Goal: Communication & Community: Ask a question

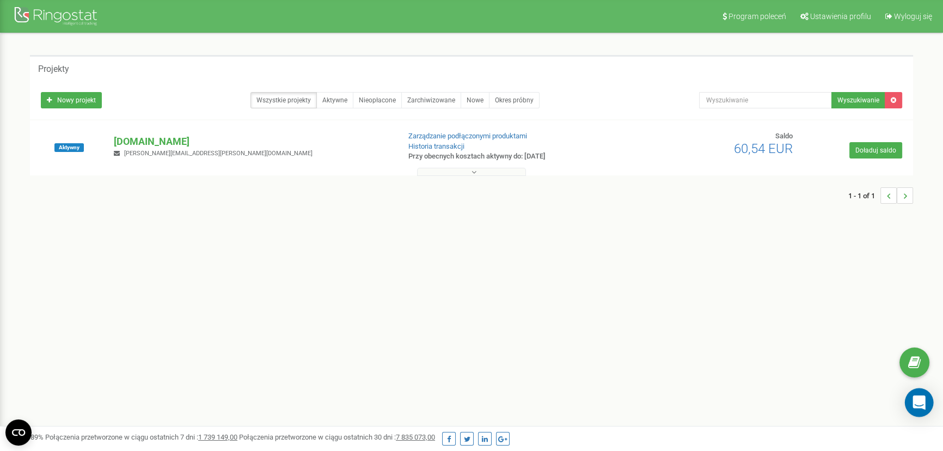
click at [911, 413] on div "Open Intercom Messenger" at bounding box center [919, 402] width 29 height 29
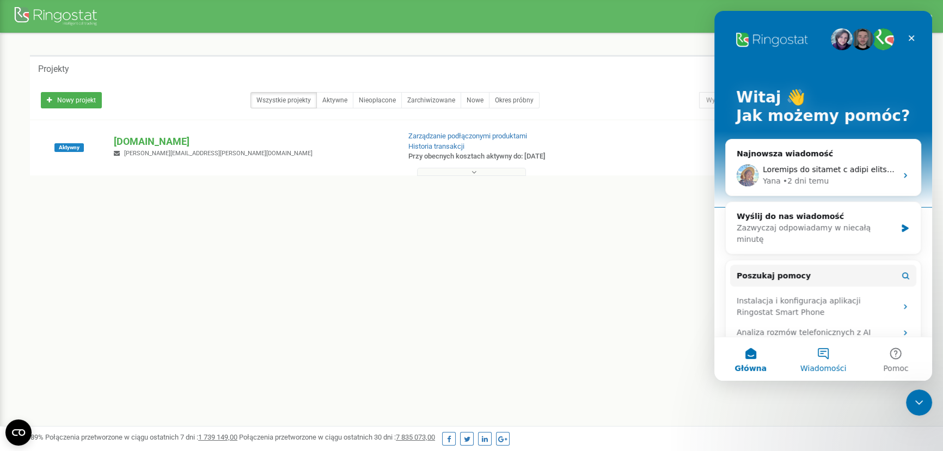
click at [822, 349] on button "Wiadomości" at bounding box center [823, 359] width 72 height 44
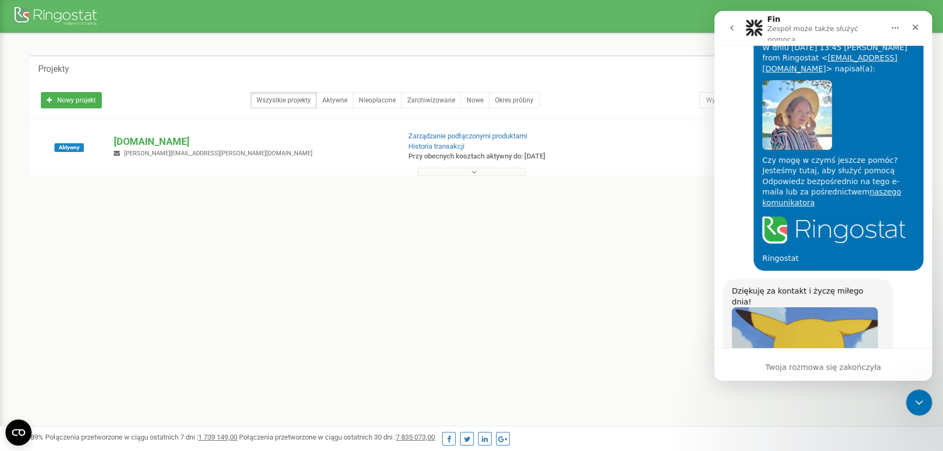
scroll to position [3435, 0]
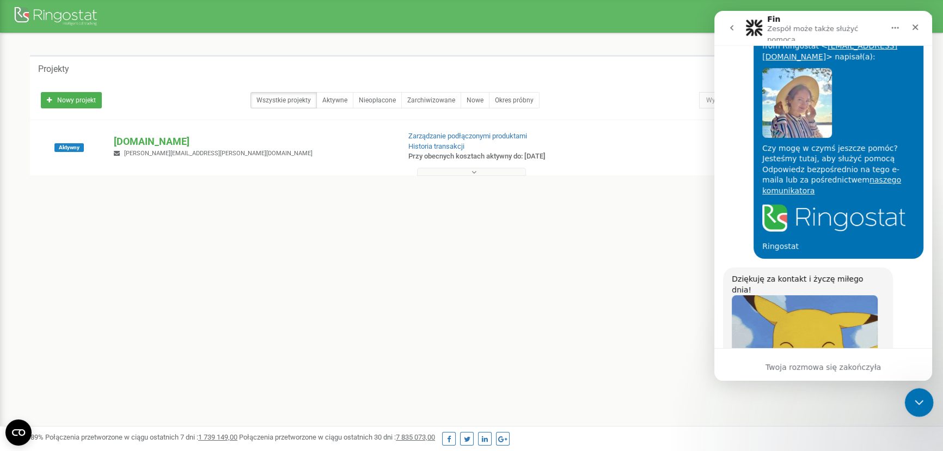
click at [919, 393] on div "Zamknij komunikator Intercom" at bounding box center [918, 401] width 26 height 26
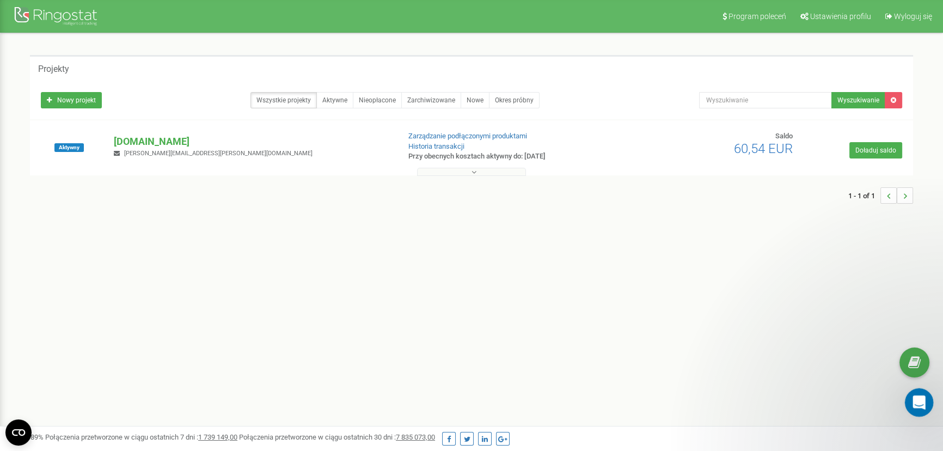
scroll to position [0, 0]
click at [919, 394] on icon "Otwórz komunikator Intercom" at bounding box center [918, 401] width 18 height 18
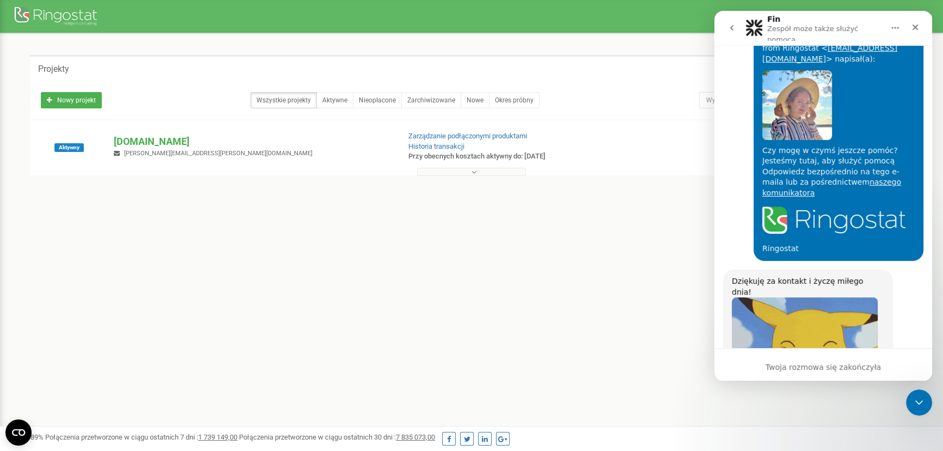
scroll to position [3435, 0]
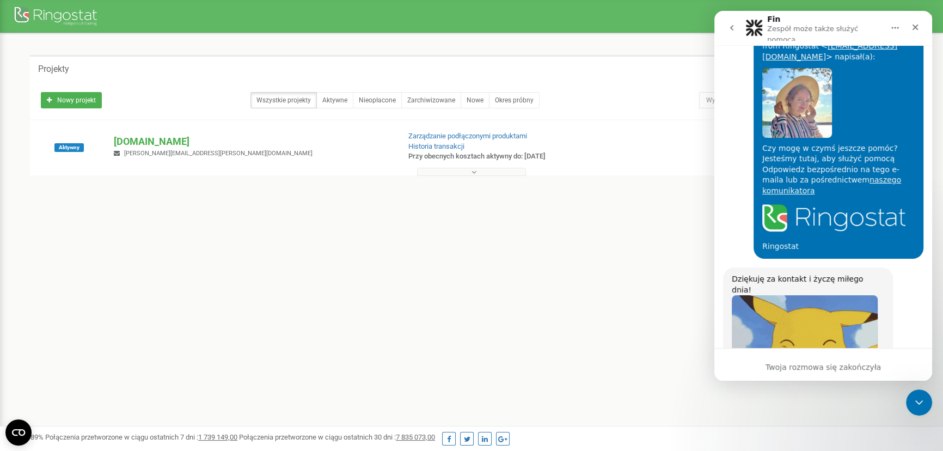
click at [728, 23] on icon "go back" at bounding box center [732, 27] width 9 height 9
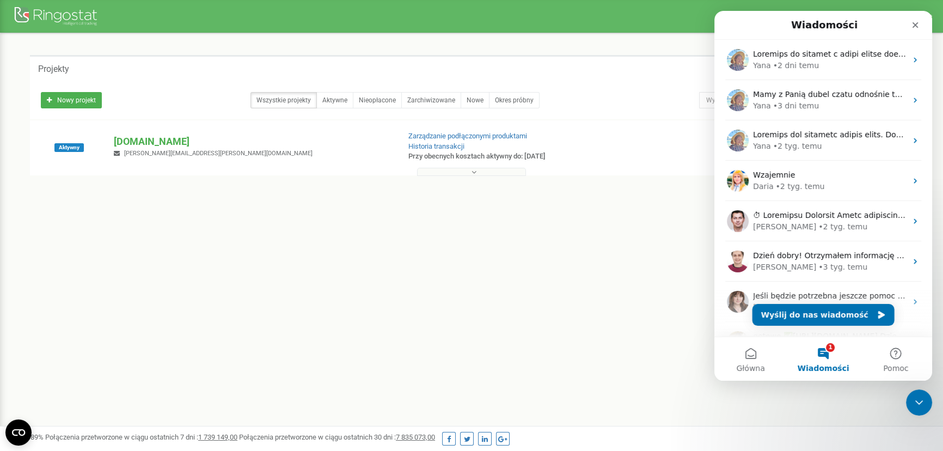
scroll to position [0, 0]
click at [807, 313] on button "Wyślij do nas wiadomość" at bounding box center [824, 315] width 142 height 22
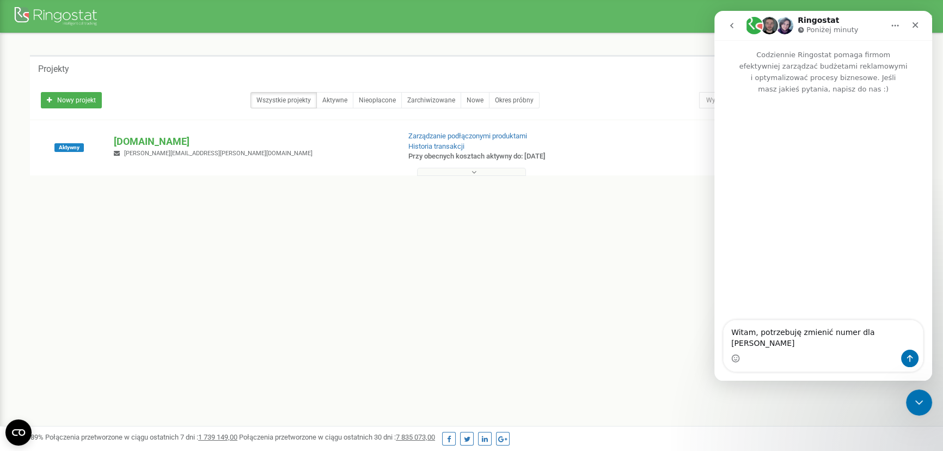
type textarea "Witam, potrzebuję zmienić numer dla [PERSON_NAME]"
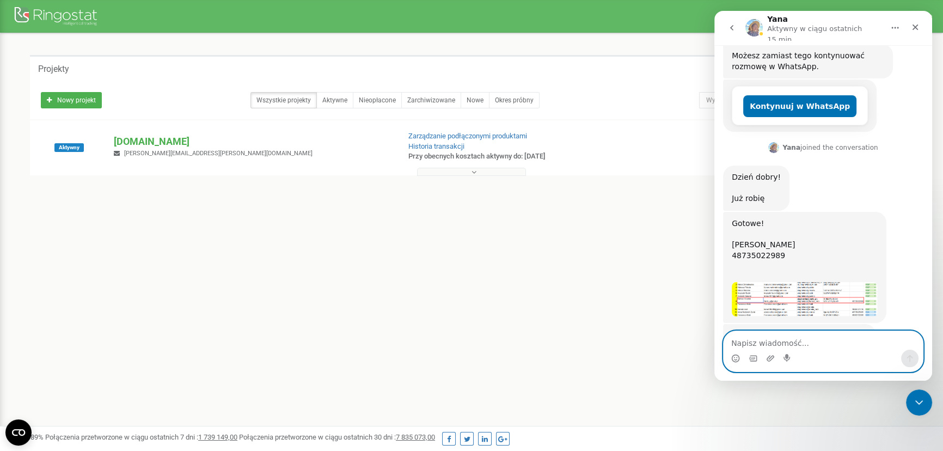
scroll to position [207, 0]
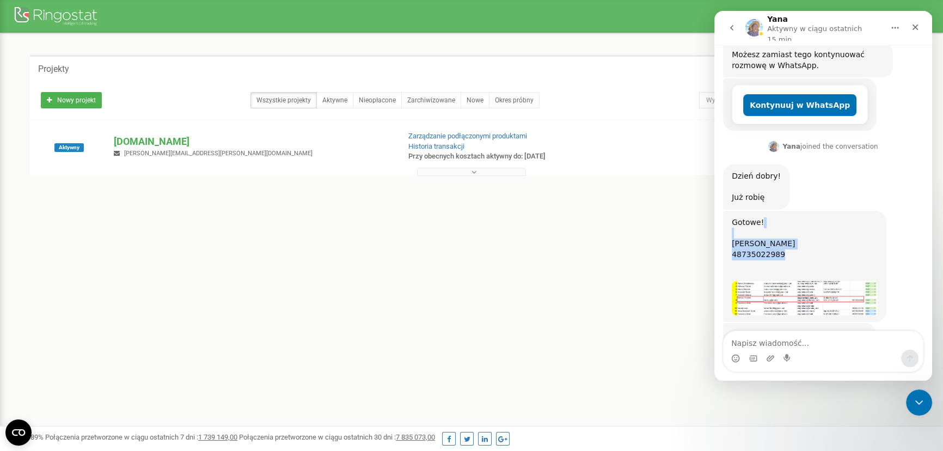
drag, startPoint x: 754, startPoint y: 209, endPoint x: 725, endPoint y: 198, distance: 30.7
click at [725, 211] on div "Gotowe! [PERSON_NAME] 48735022989 ​ Yana • 3 min temu" at bounding box center [804, 266] width 163 height 111
copy div "[PERSON_NAME] 48735022989"
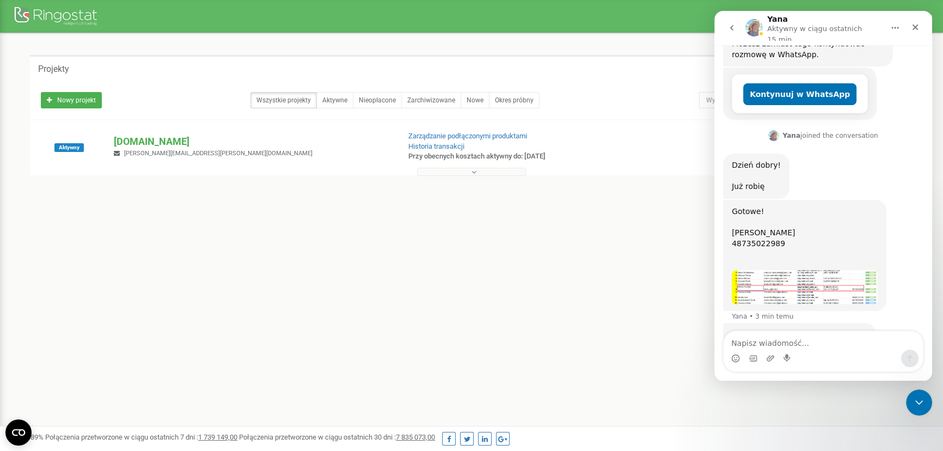
click at [823, 331] on div "Komunikator Intercom" at bounding box center [823, 351] width 200 height 41
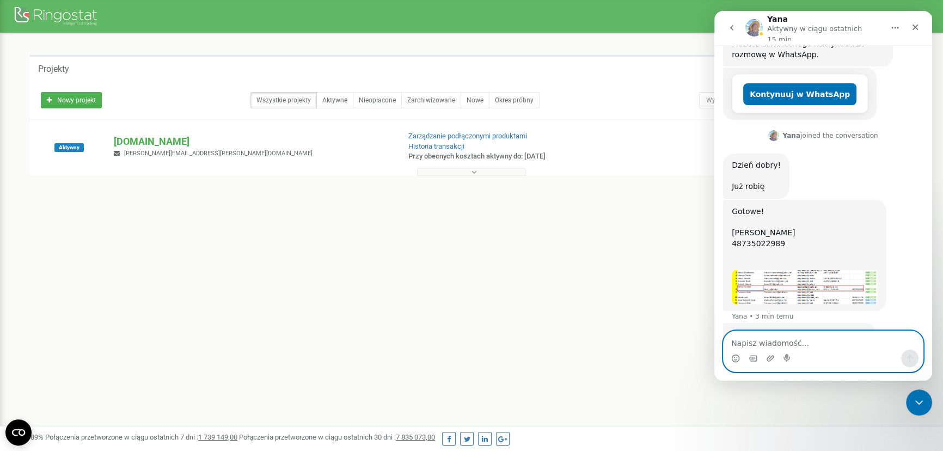
click at [809, 334] on textarea "Napisz wiadomość..." at bounding box center [823, 340] width 199 height 19
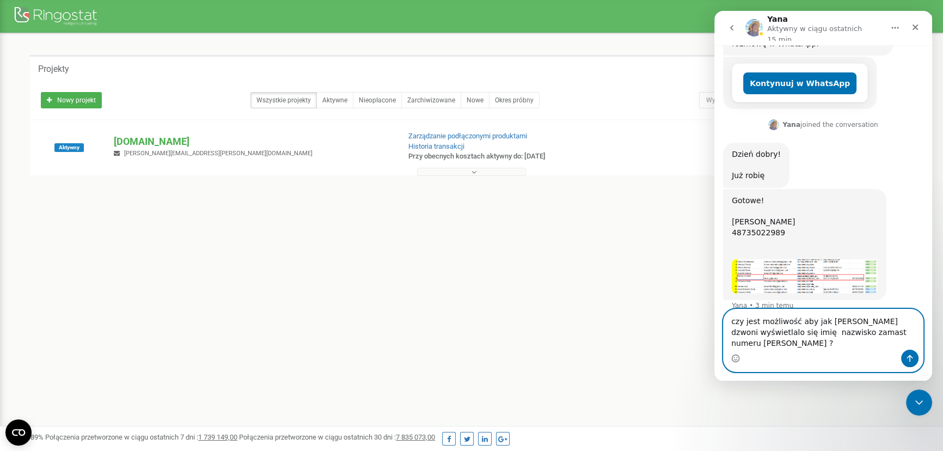
scroll to position [240, 0]
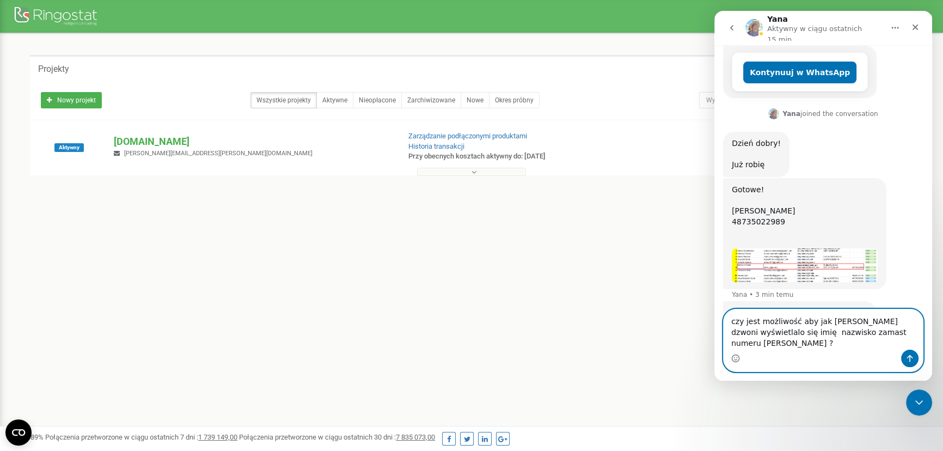
drag, startPoint x: 902, startPoint y: 331, endPoint x: 915, endPoint y: 334, distance: 13.6
click at [915, 334] on textarea "czy jest możliwość aby jak [PERSON_NAME] dzwoni wyświetlalo się imię nazwisko z…" at bounding box center [823, 329] width 199 height 40
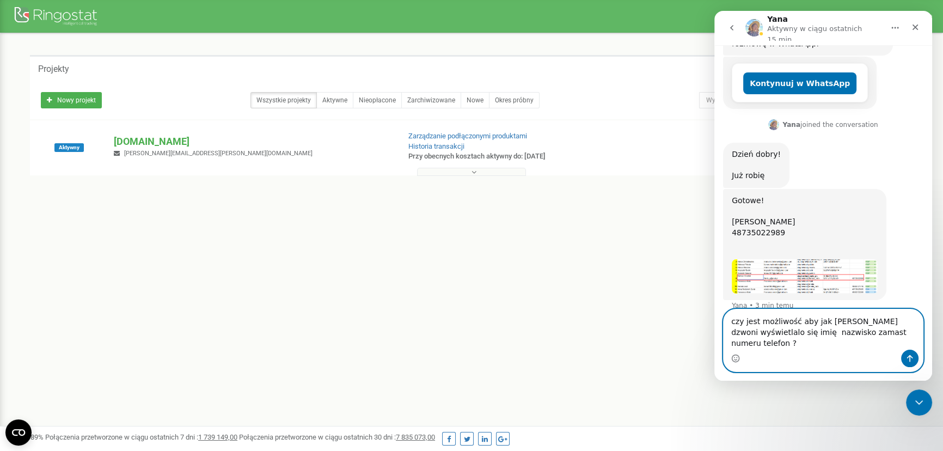
type textarea "czy jest możliwość aby jak [PERSON_NAME] dzwoni wyświetlalo się imię nazwisko z…"
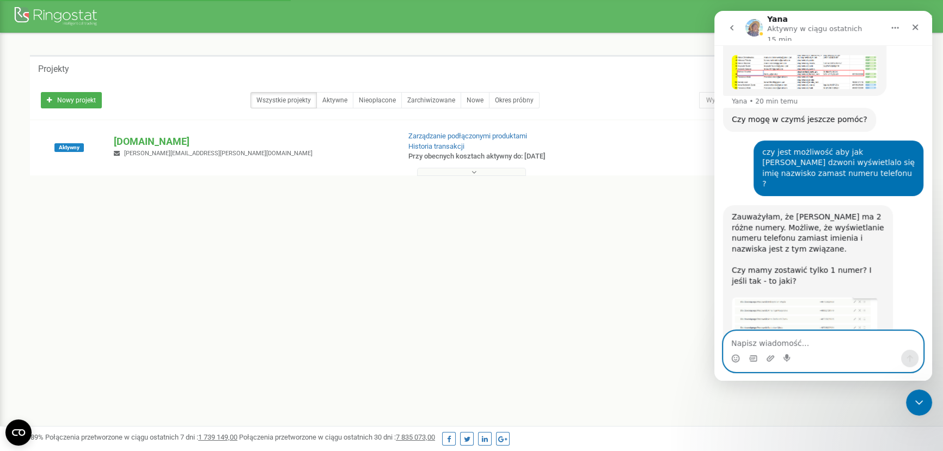
scroll to position [493, 0]
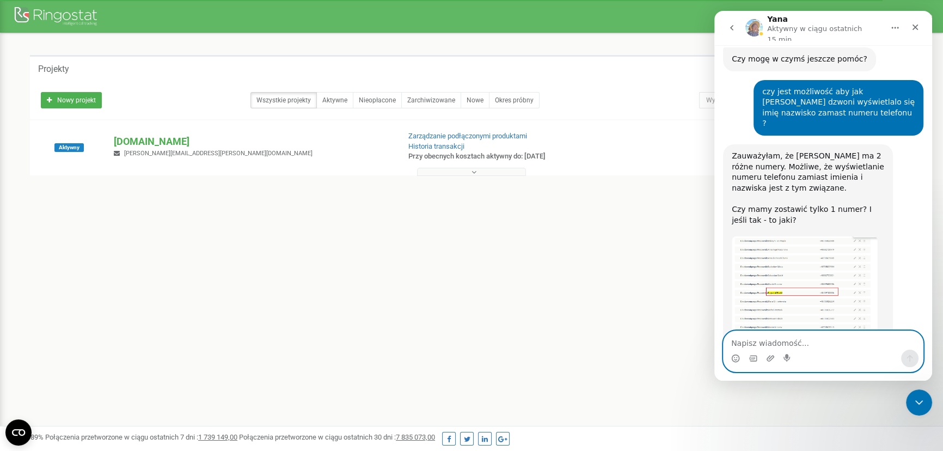
click at [823, 337] on textarea "Napisz wiadomość..." at bounding box center [823, 340] width 199 height 19
type textarea "jedne jest na zagraniczne numery"
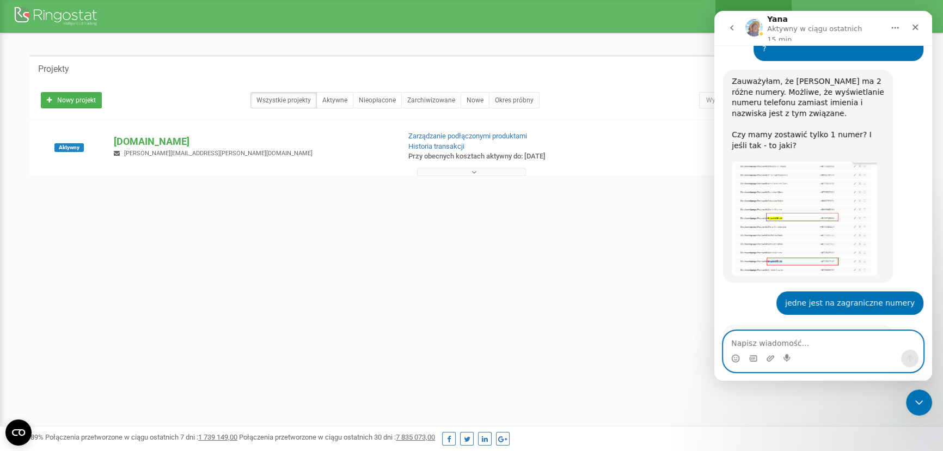
scroll to position [579, 0]
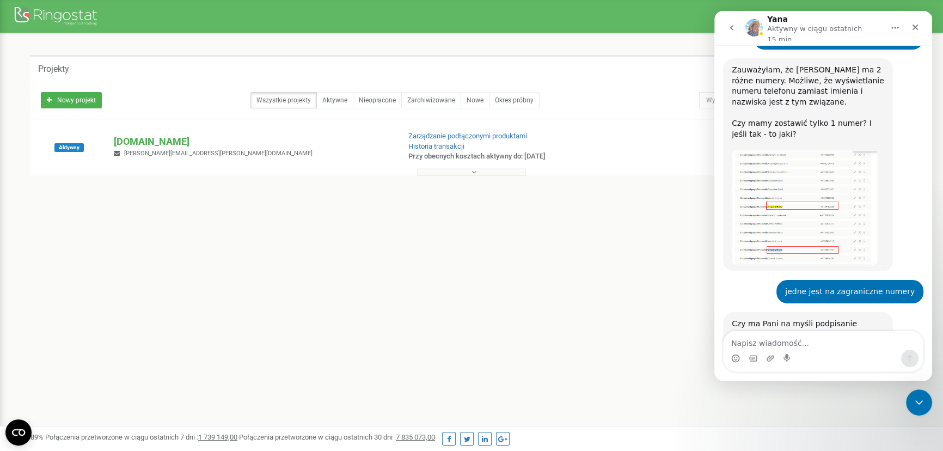
click at [758, 319] on div "Czy ma Pani na myśli podpisanie numeru za pomocą serwisu [PERSON_NAME], żeby kl…" at bounding box center [808, 345] width 152 height 53
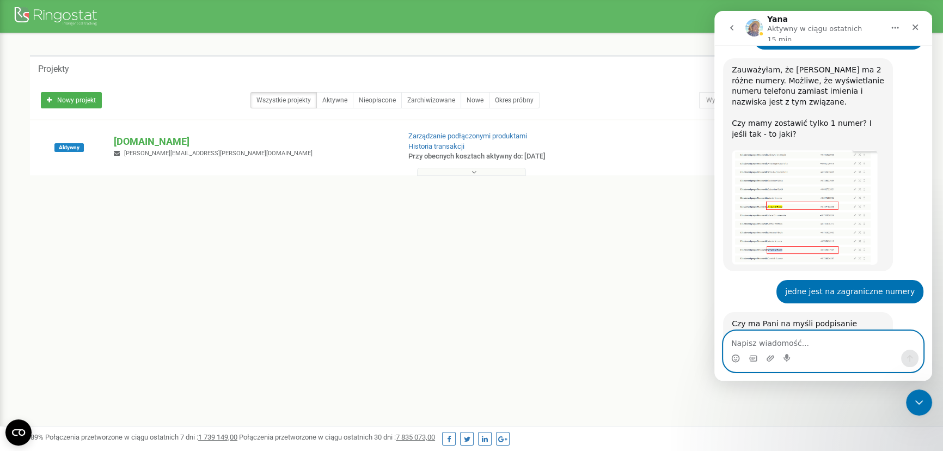
click at [757, 337] on textarea "Napisz wiadomość..." at bounding box center [823, 340] width 199 height 19
type textarea "tak aby imię się pokazywało"
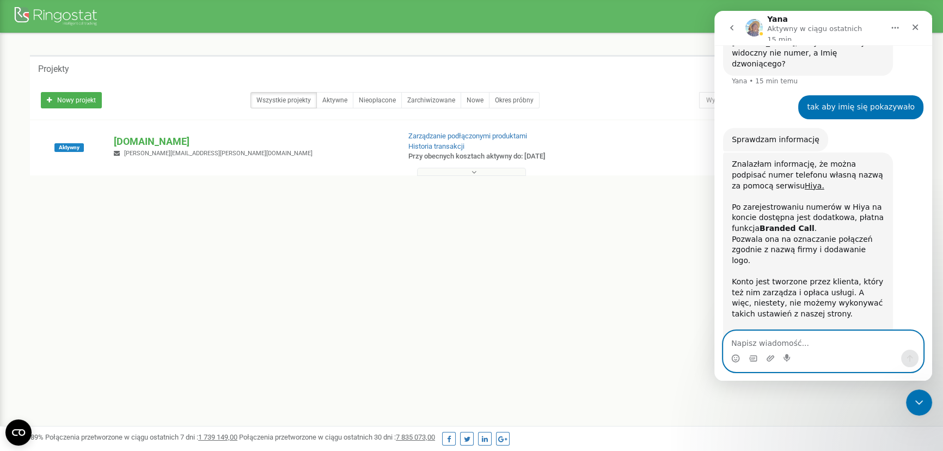
scroll to position [883, 0]
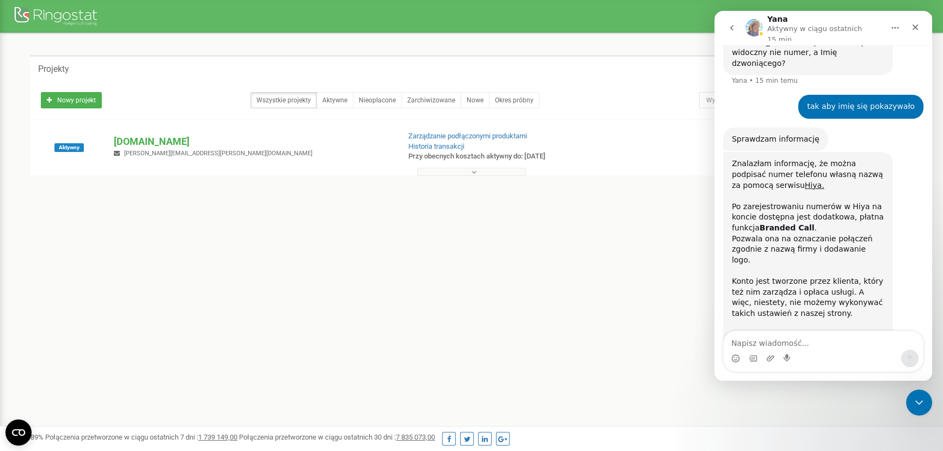
drag, startPoint x: 797, startPoint y: 298, endPoint x: 730, endPoint y: 95, distance: 213.4
click at [730, 152] on div "Znalazłam informację, że można podpisać numer telefonu własną nazwą za pomocą s…" at bounding box center [808, 270] width 170 height 237
copy div "Znalazłam informację, że można podpisać numer telefonu własną nazwą za pomocą s…"
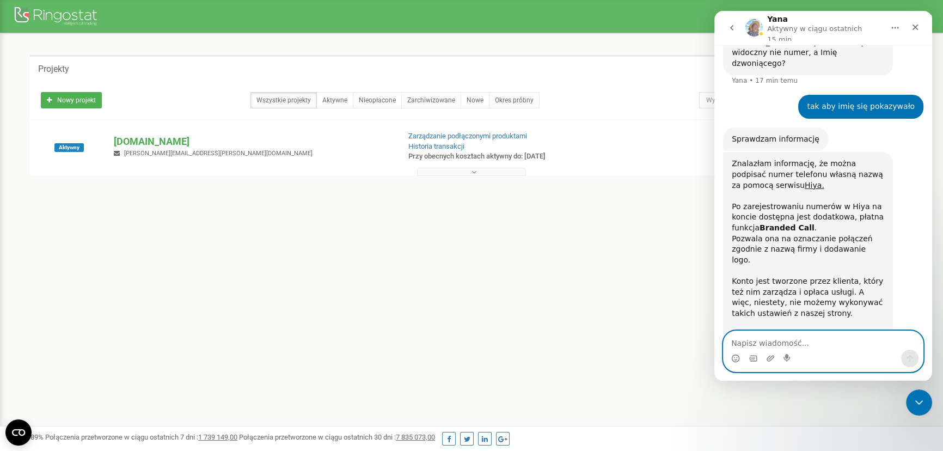
click at [790, 337] on textarea "Napisz wiadomość..." at bounding box center [823, 340] width 199 height 19
type textarea "dziekuje bardzo za inofrmajce"
